Goal: Task Accomplishment & Management: Manage account settings

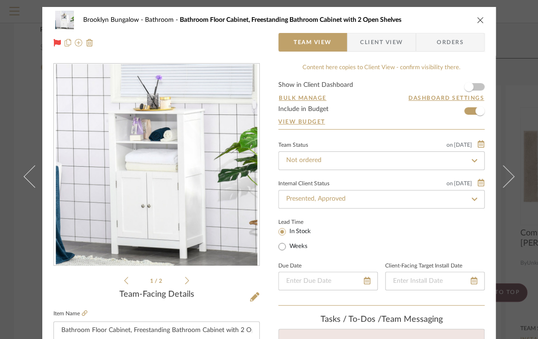
click at [477, 16] on icon "close" at bounding box center [479, 19] width 7 height 7
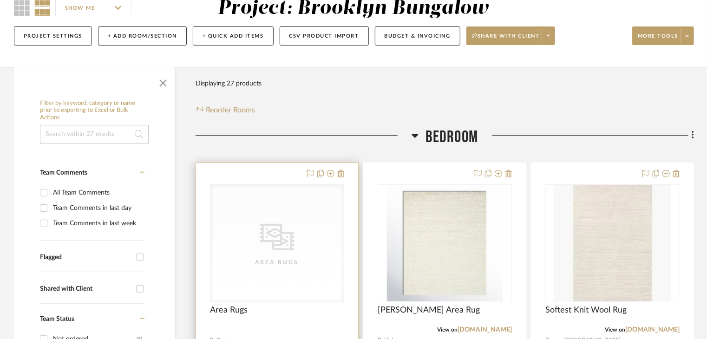
scroll to position [93, 0]
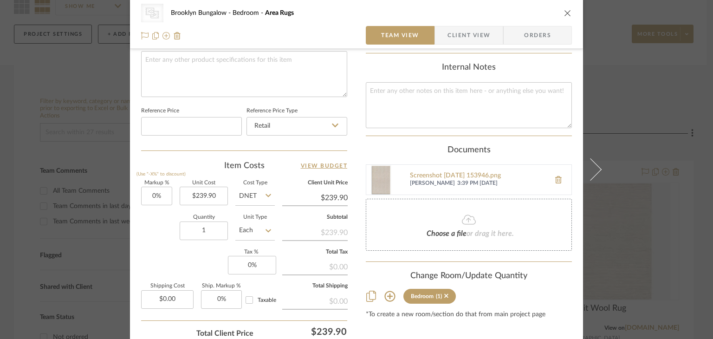
scroll to position [464, 0]
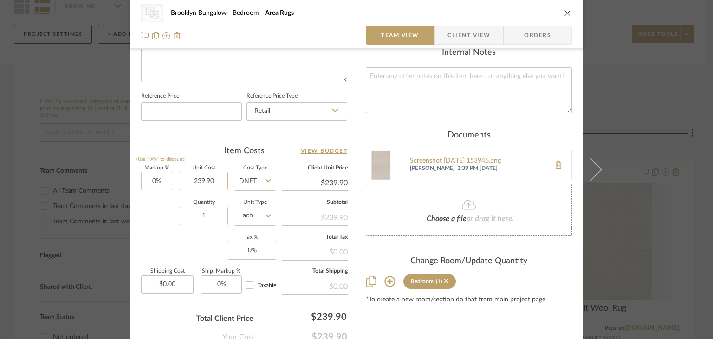
click at [202, 183] on input "239.90" at bounding box center [204, 181] width 48 height 19
type input "$289.80"
click at [172, 230] on div "Quantity 1 Unit Type Each" at bounding box center [208, 216] width 134 height 33
click at [260, 181] on input "DNET" at bounding box center [254, 181] width 39 height 19
type input "$289.80"
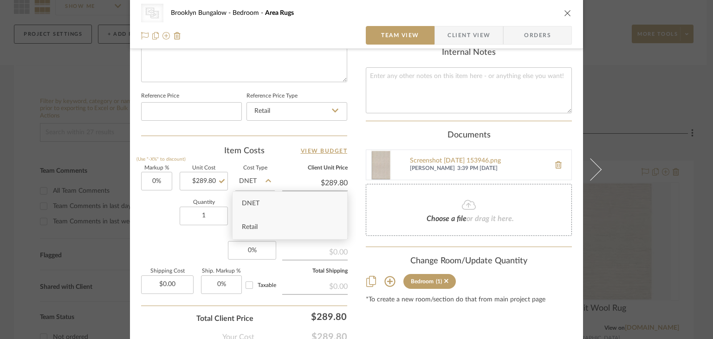
click at [253, 224] on span "Retail" at bounding box center [250, 227] width 16 height 6
type input "Retail"
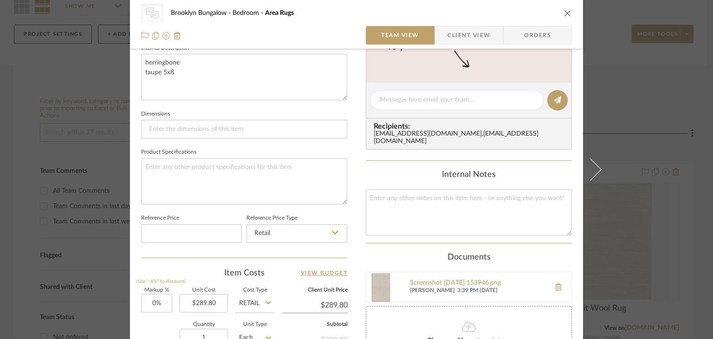
scroll to position [291, 0]
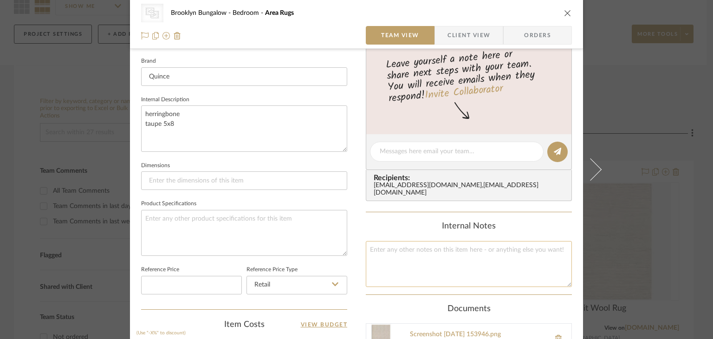
click at [491, 266] on textarea at bounding box center [469, 264] width 206 height 46
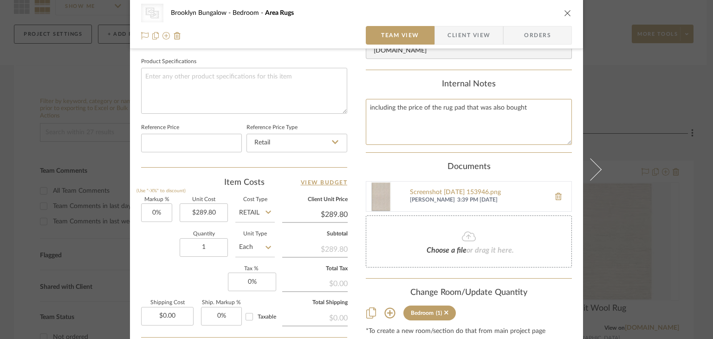
scroll to position [523, 0]
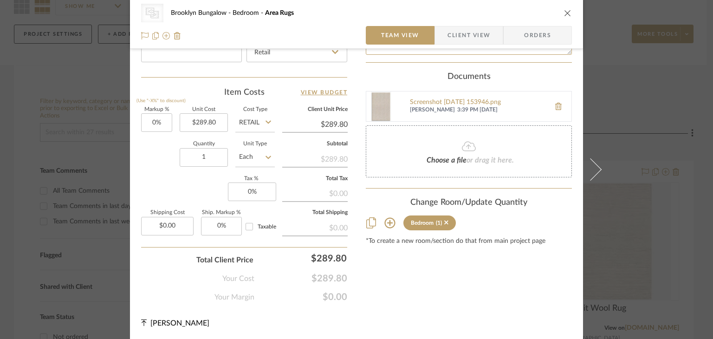
type textarea "including the price of the rug pad that was also bought"
click at [564, 9] on icon "close" at bounding box center [567, 12] width 7 height 7
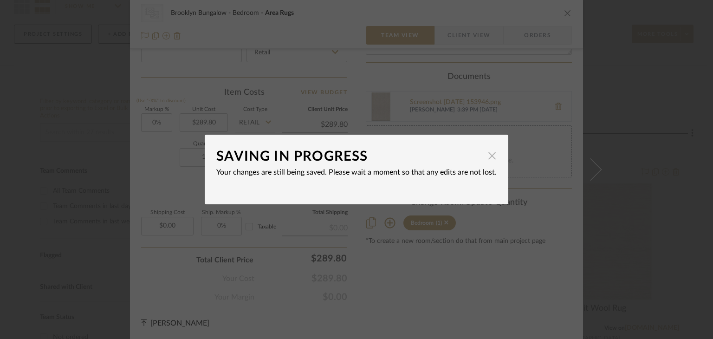
click at [485, 160] on span "button" at bounding box center [492, 155] width 19 height 19
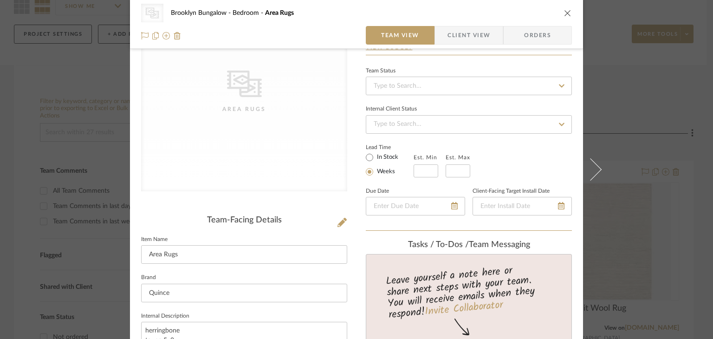
scroll to position [0, 0]
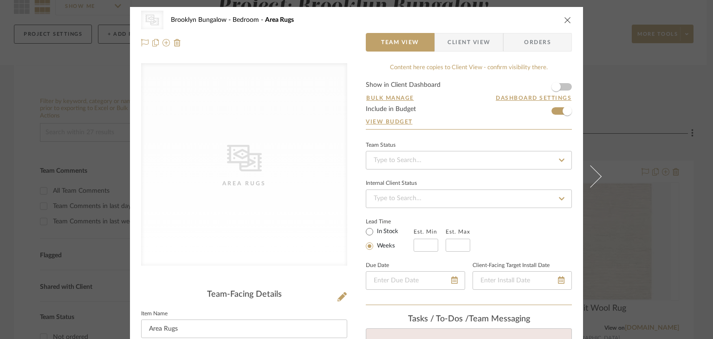
click at [565, 21] on icon "close" at bounding box center [567, 19] width 7 height 7
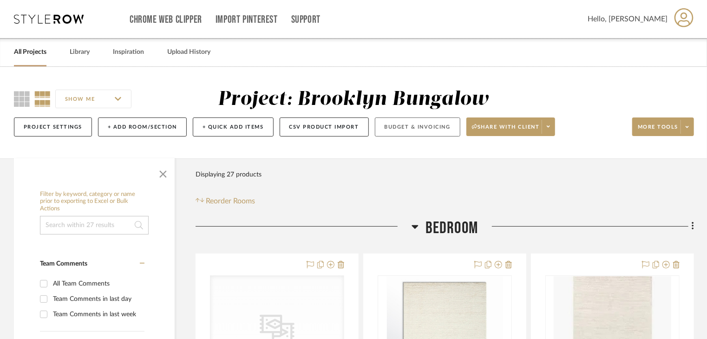
click at [433, 127] on button "Budget & Invoicing" at bounding box center [417, 126] width 85 height 19
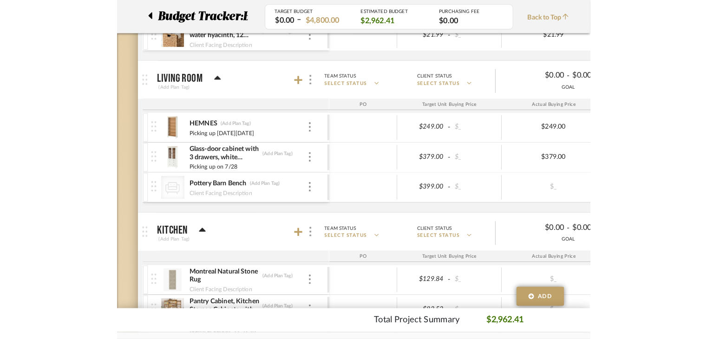
scroll to position [487, 0]
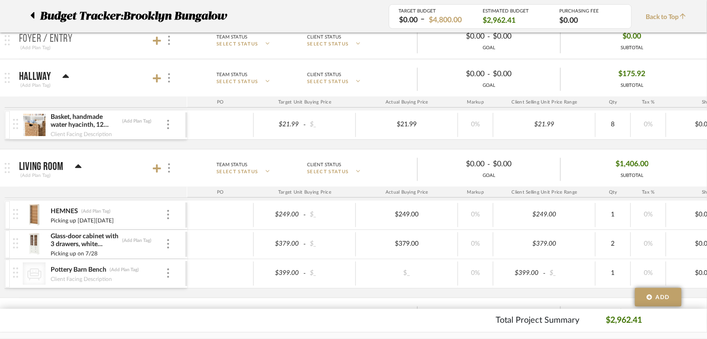
click at [35, 10] on div at bounding box center [35, 16] width 10 height 17
click at [32, 12] on icon at bounding box center [32, 15] width 4 height 11
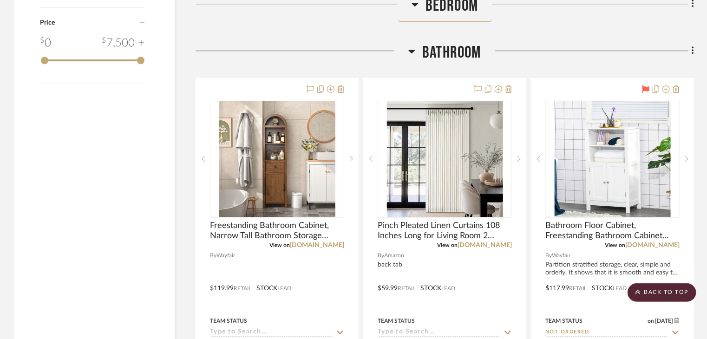
scroll to position [1486, 0]
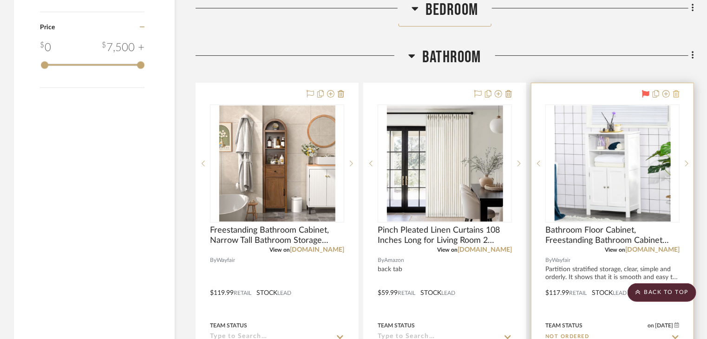
click at [678, 95] on icon at bounding box center [676, 93] width 6 height 7
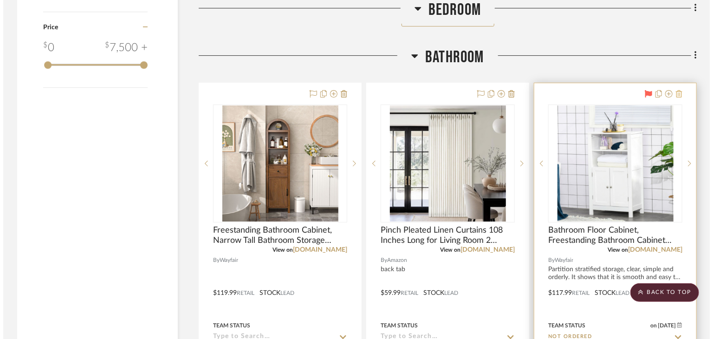
scroll to position [0, 0]
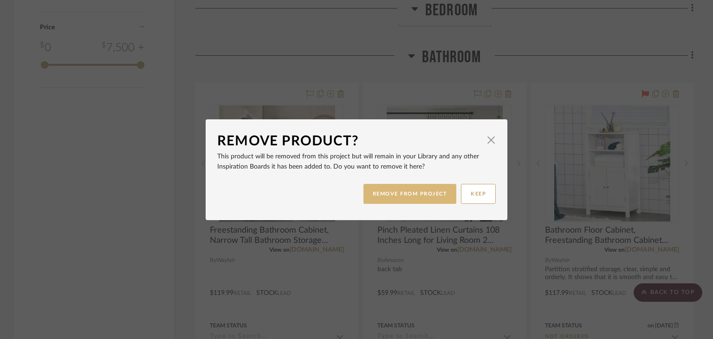
click at [435, 200] on button "REMOVE FROM PROJECT" at bounding box center [409, 194] width 93 height 20
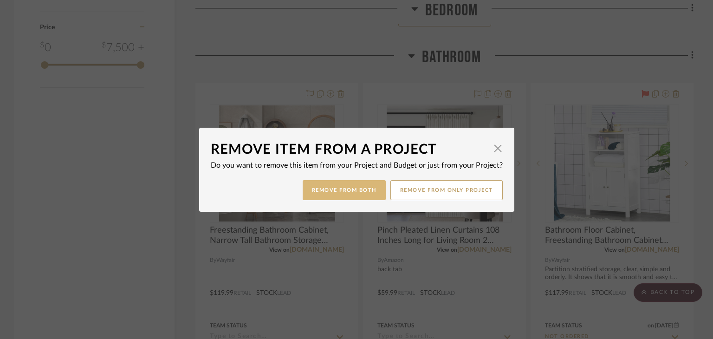
click at [337, 197] on button "Remove from Both" at bounding box center [344, 190] width 83 height 20
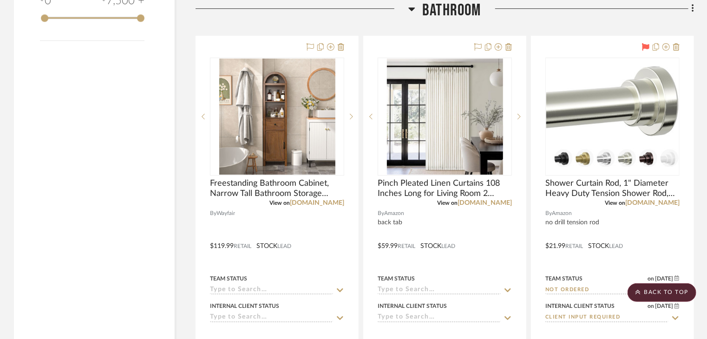
scroll to position [1532, 0]
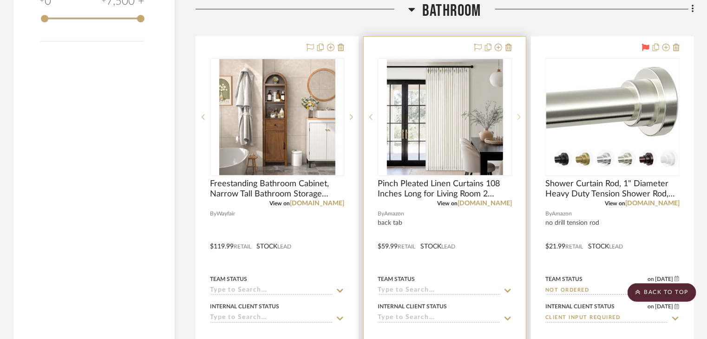
click at [516, 117] on sr-next-btn at bounding box center [519, 117] width 14 height 6
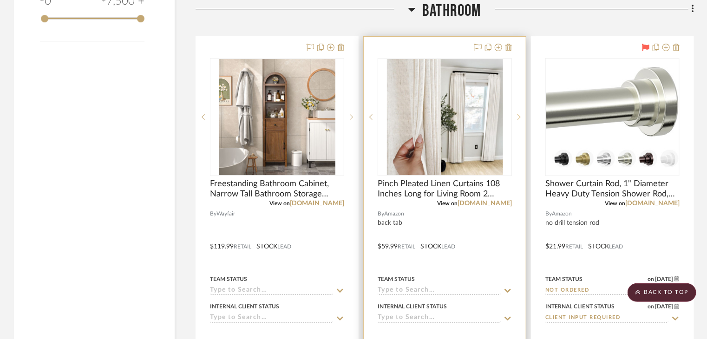
click at [516, 117] on sr-next-btn at bounding box center [519, 117] width 14 height 6
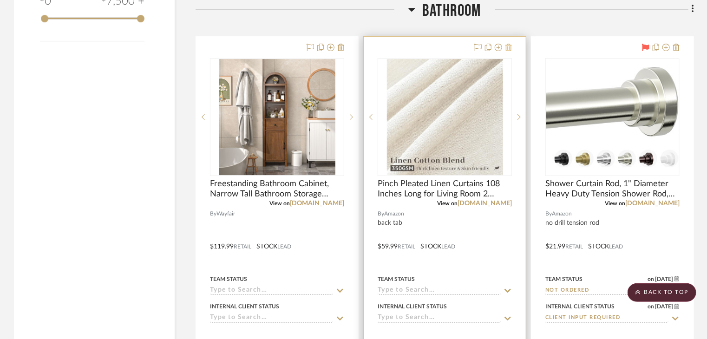
click at [509, 45] on icon at bounding box center [508, 47] width 6 height 7
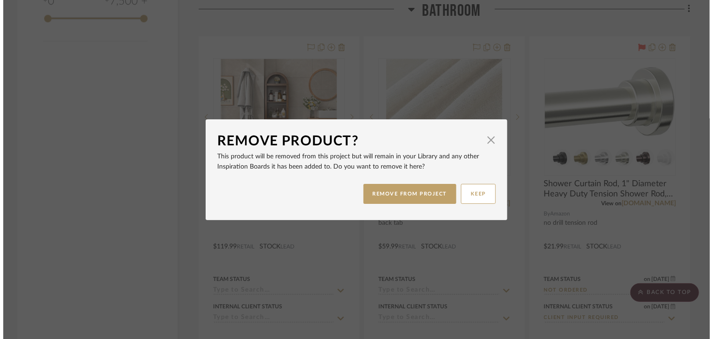
scroll to position [0, 0]
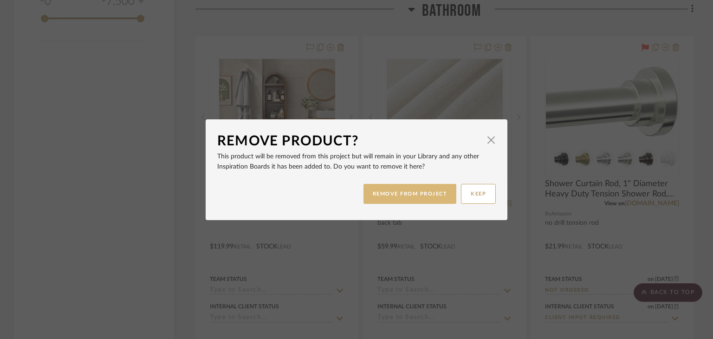
click at [386, 201] on button "REMOVE FROM PROJECT" at bounding box center [409, 194] width 93 height 20
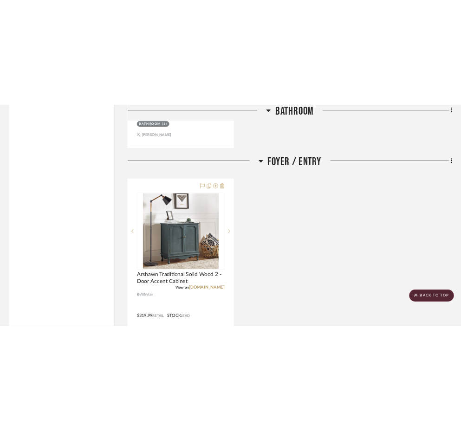
scroll to position [2368, 0]
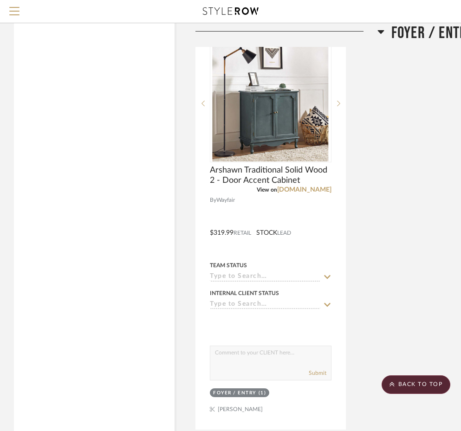
click at [432, 112] on div "Arshawn Traditional Solid Wood 2 - Door Accent Cabinet View on wayfair.com By W…" at bounding box center [425, 226] width 460 height 407
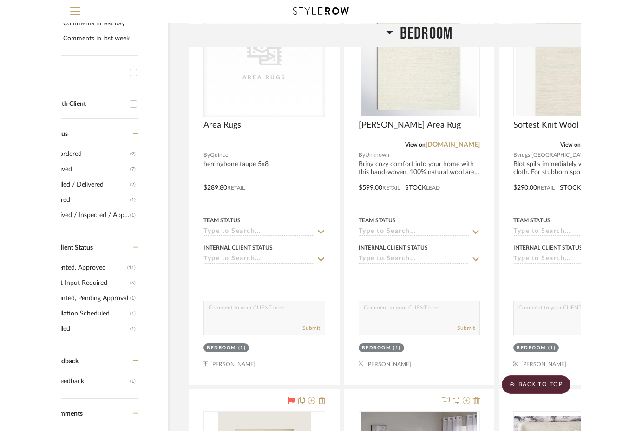
scroll to position [232, 27]
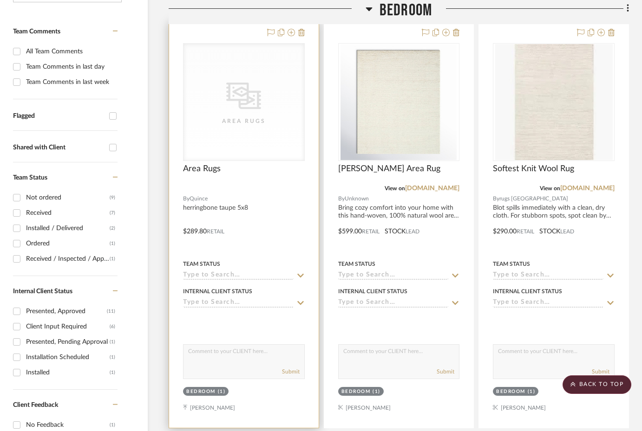
click at [251, 99] on icon "0" at bounding box center [243, 96] width 35 height 26
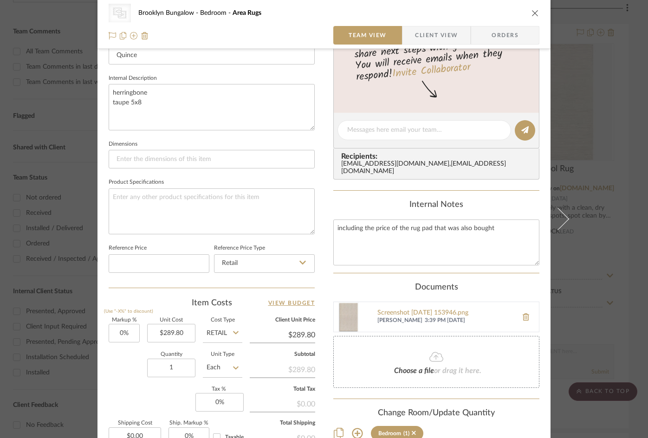
scroll to position [325, 0]
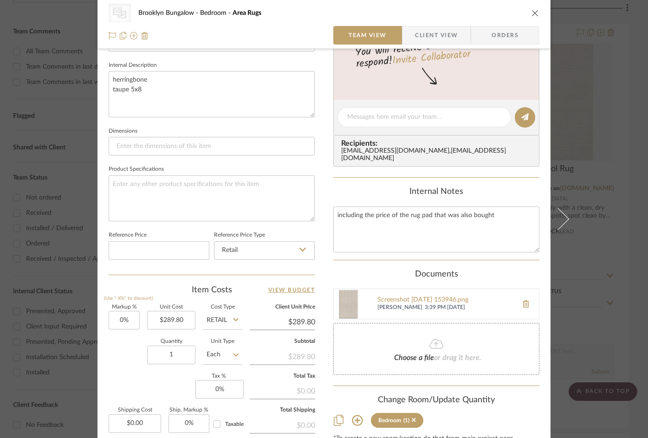
click at [336, 307] on img at bounding box center [349, 304] width 30 height 30
click at [43, 125] on div "CategoryIconRugs Created with Sketch. Area Rugs Brooklyn Bungalow Bedroom Area …" at bounding box center [324, 219] width 648 height 438
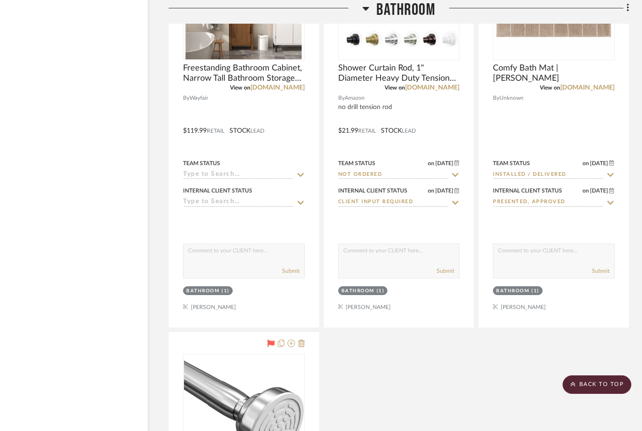
scroll to position [1764, 27]
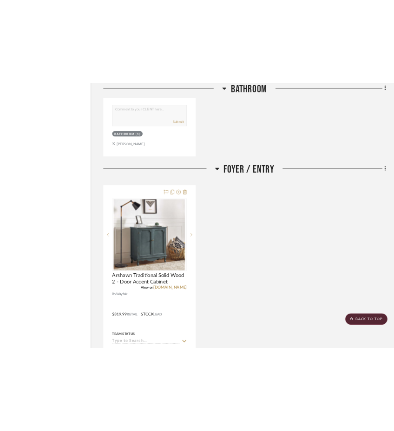
scroll to position [2414, 27]
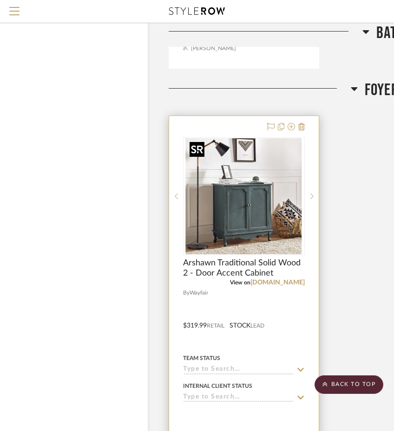
click at [235, 174] on img "0" at bounding box center [244, 196] width 116 height 116
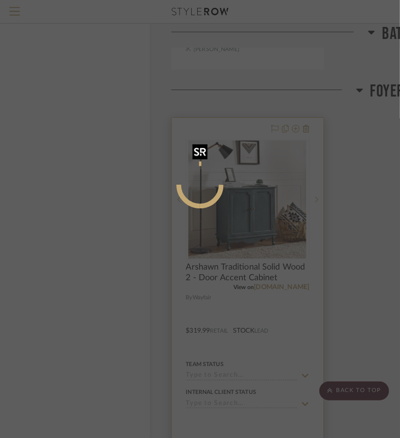
scroll to position [0, 0]
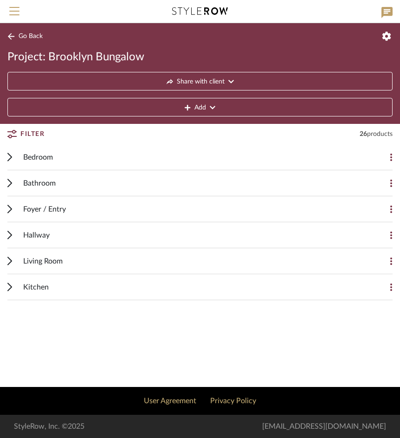
click at [139, 156] on div "Bedroom" at bounding box center [193, 157] width 340 height 26
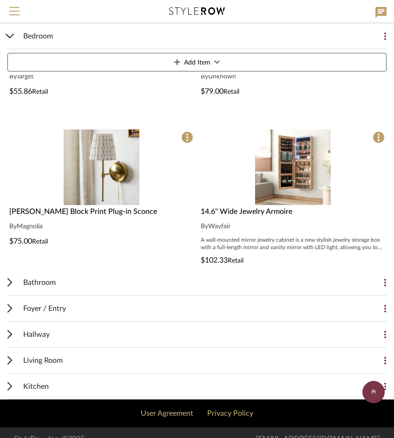
scroll to position [592, 0]
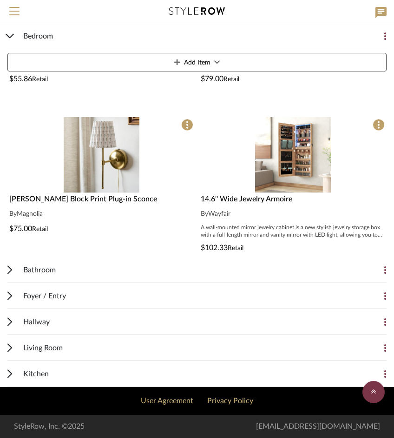
click at [59, 292] on span "Foyer / Entry" at bounding box center [44, 296] width 43 height 11
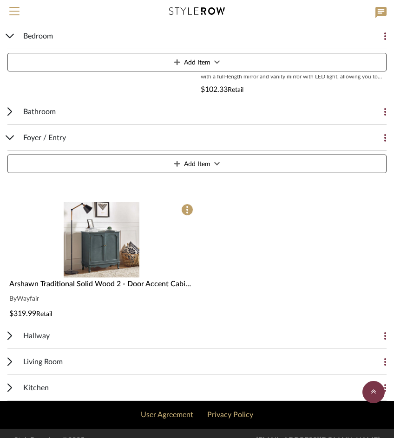
scroll to position [765, 0]
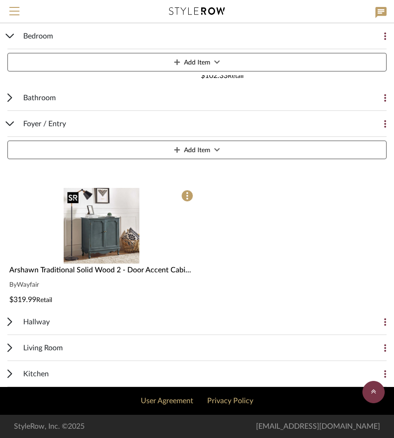
click at [0, 0] on img at bounding box center [0, 0] width 0 height 0
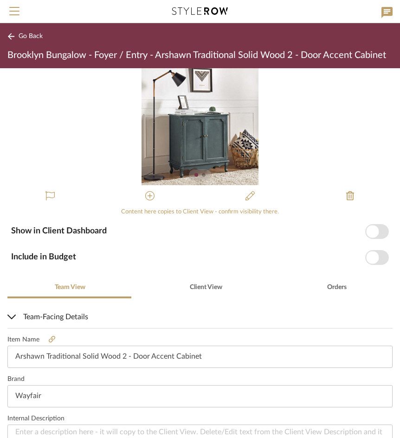
click at [202, 175] on div at bounding box center [204, 175] width 4 height 4
click at [202, 173] on div at bounding box center [204, 175] width 4 height 4
click at [279, 131] on div "0" at bounding box center [200, 126] width 400 height 117
click at [250, 114] on img "0" at bounding box center [200, 126] width 117 height 117
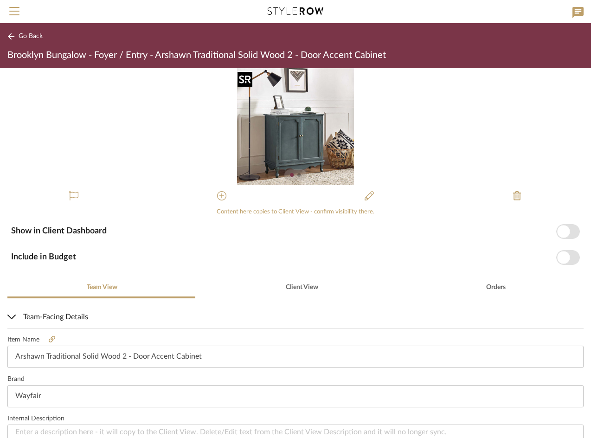
click at [259, 102] on img "0" at bounding box center [295, 126] width 117 height 117
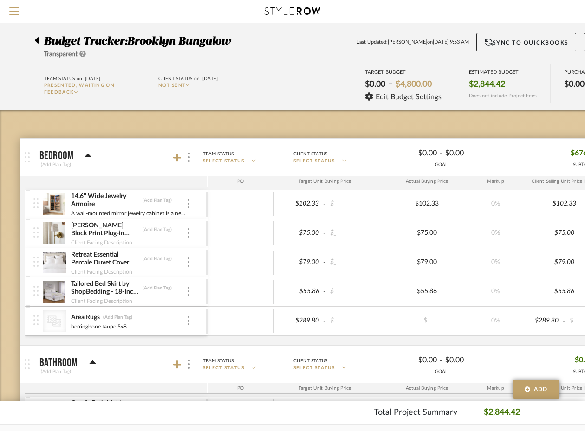
click at [39, 37] on div at bounding box center [39, 38] width 10 height 11
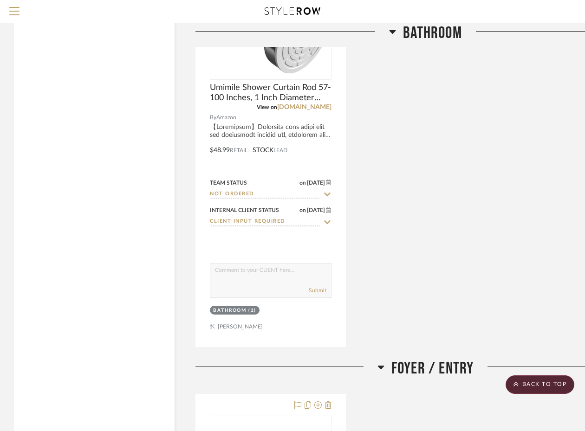
scroll to position [2228, 0]
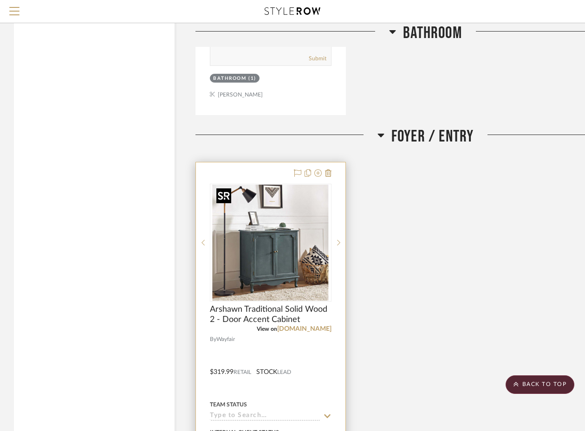
click at [0, 0] on img at bounding box center [0, 0] width 0 height 0
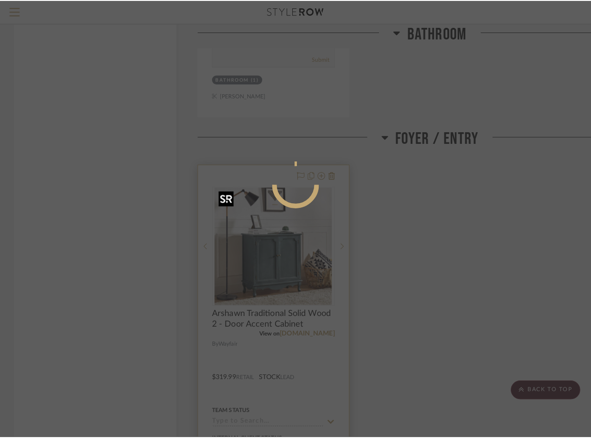
scroll to position [0, 0]
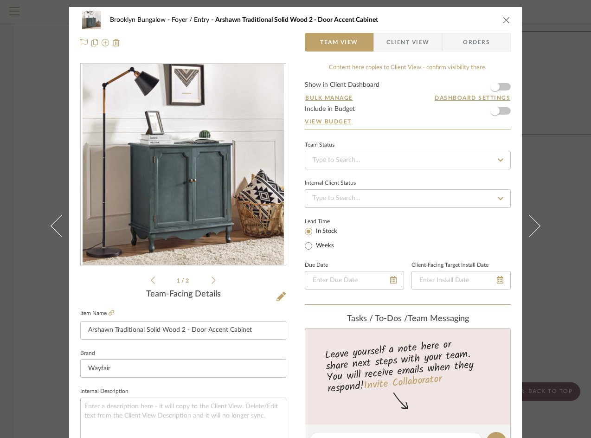
click at [212, 278] on icon at bounding box center [214, 280] width 4 height 8
